Goal: Transaction & Acquisition: Purchase product/service

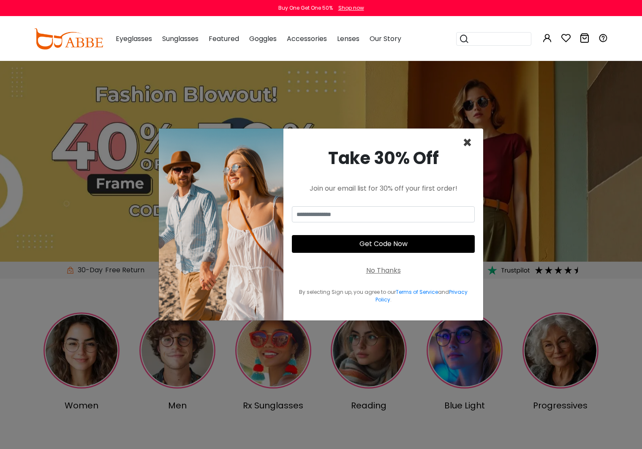
click at [468, 141] on span "×" at bounding box center [468, 143] width 10 height 22
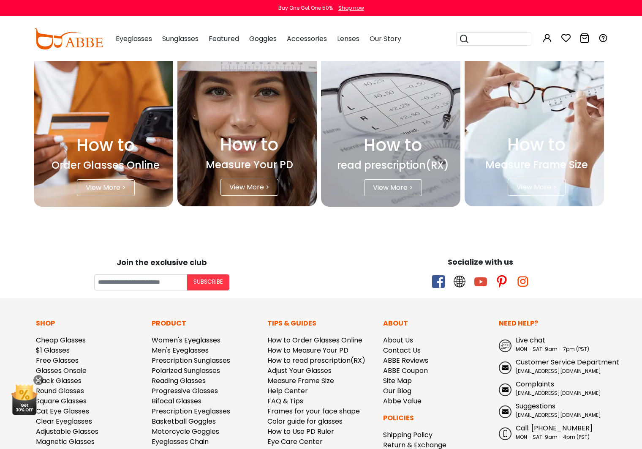
scroll to position [2144, 0]
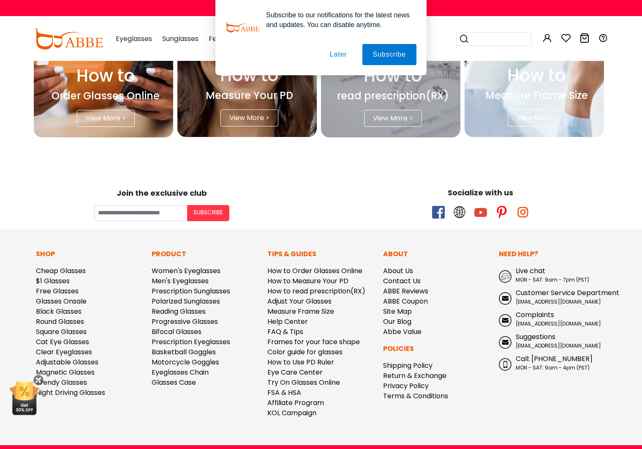
click at [339, 55] on button "Later" at bounding box center [339, 54] width 38 height 21
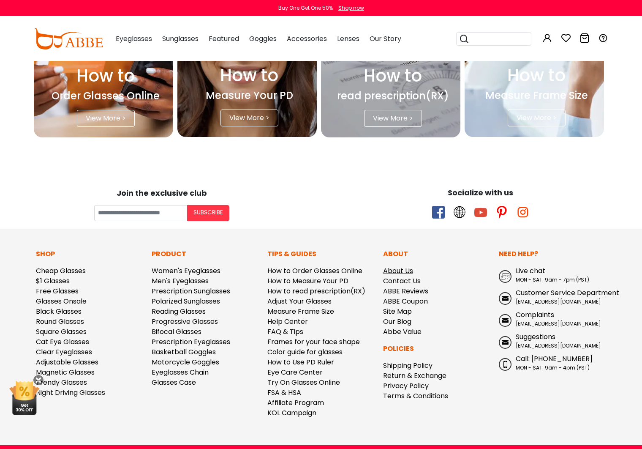
click at [402, 266] on link "About Us" at bounding box center [398, 271] width 30 height 10
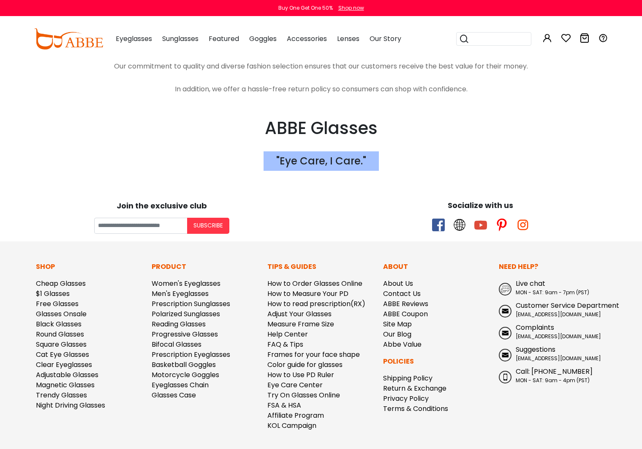
scroll to position [1574, 0]
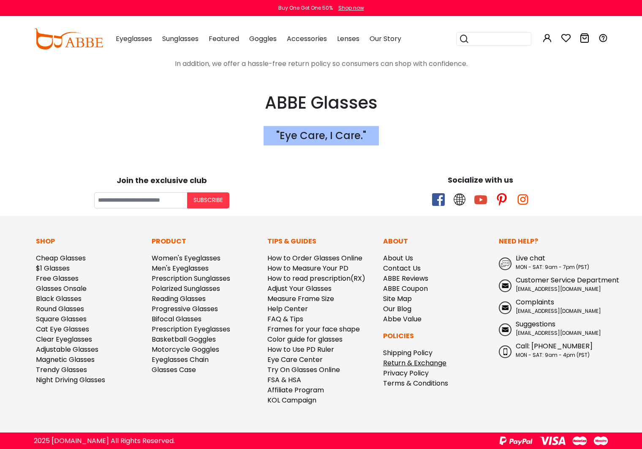
click at [418, 366] on link "Return & Exchange" at bounding box center [414, 363] width 63 height 10
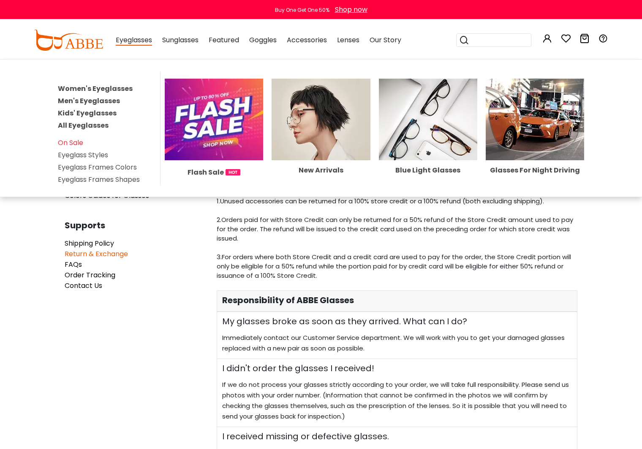
click at [80, 87] on link "Women's Eyeglasses" at bounding box center [95, 89] width 75 height 10
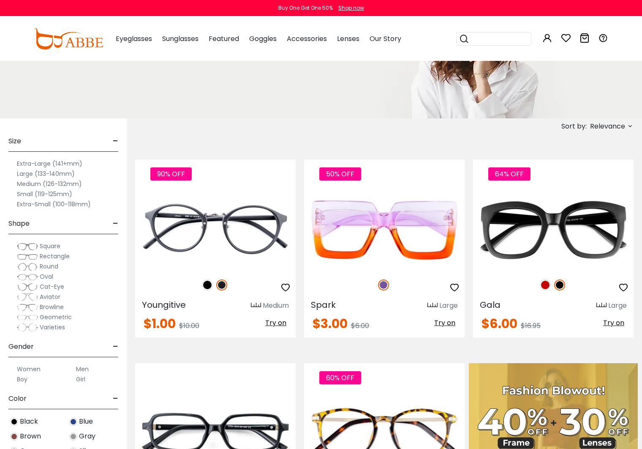
scroll to position [148, 0]
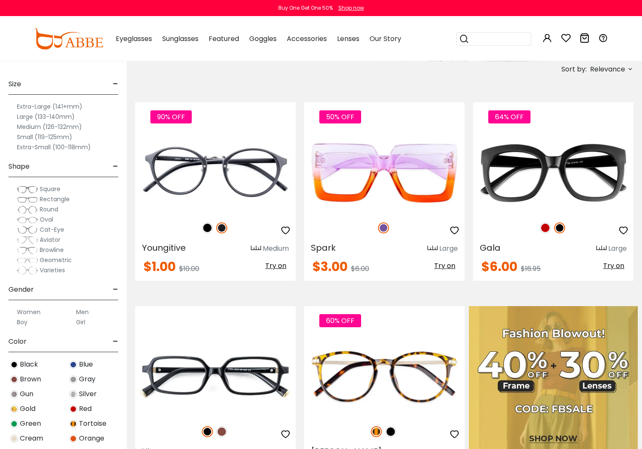
click at [40, 219] on span "Oval" at bounding box center [47, 219] width 14 height 8
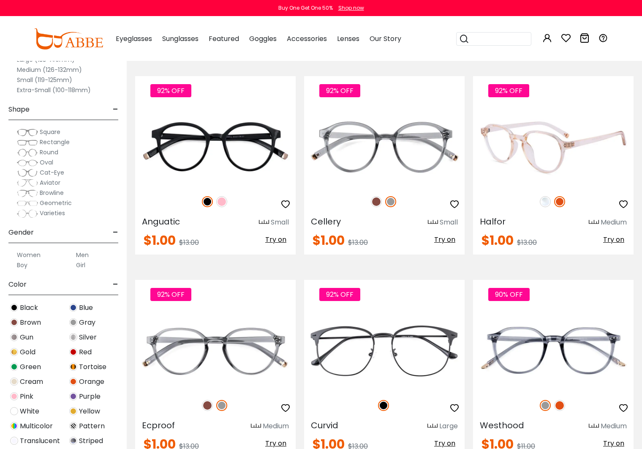
scroll to position [2086, 0]
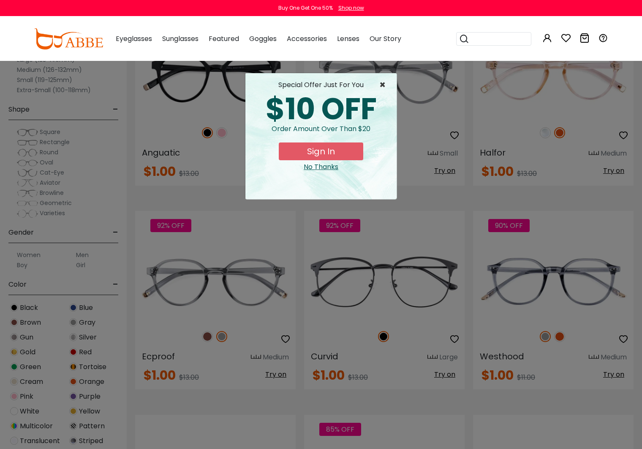
click at [382, 82] on span "×" at bounding box center [385, 85] width 11 height 10
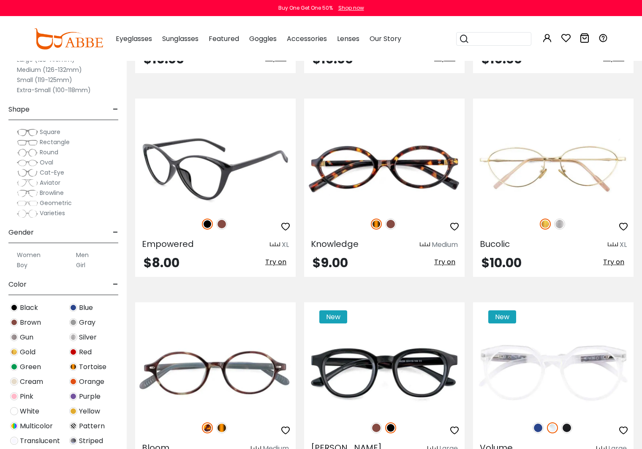
scroll to position [3620, 0]
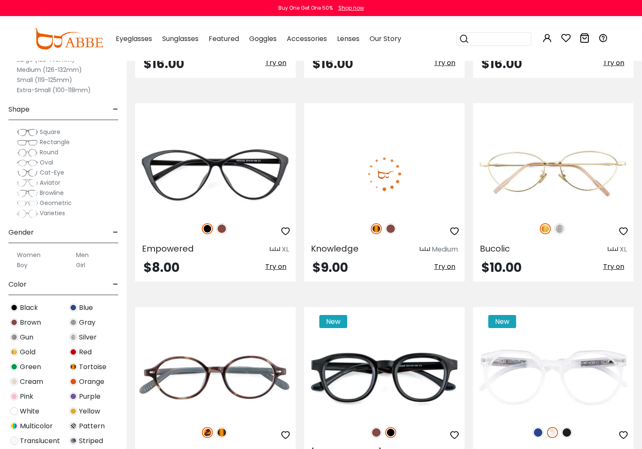
click at [391, 232] on img at bounding box center [390, 228] width 11 height 11
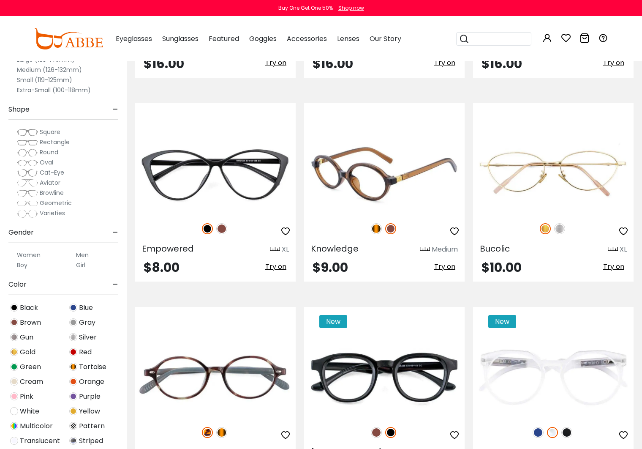
click at [374, 228] on img at bounding box center [376, 228] width 11 height 11
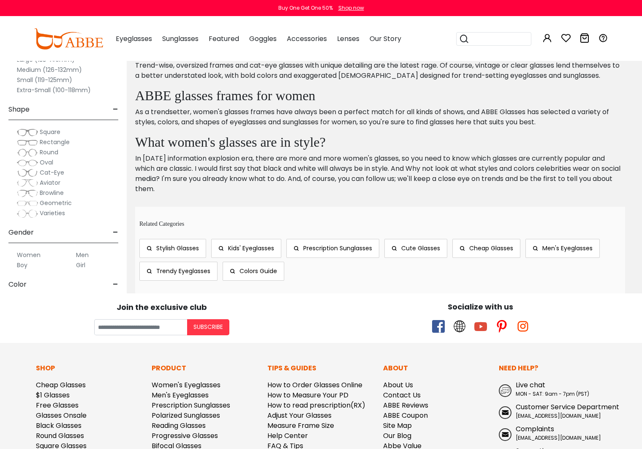
scroll to position [4340, 0]
